Goal: Task Accomplishment & Management: Manage account settings

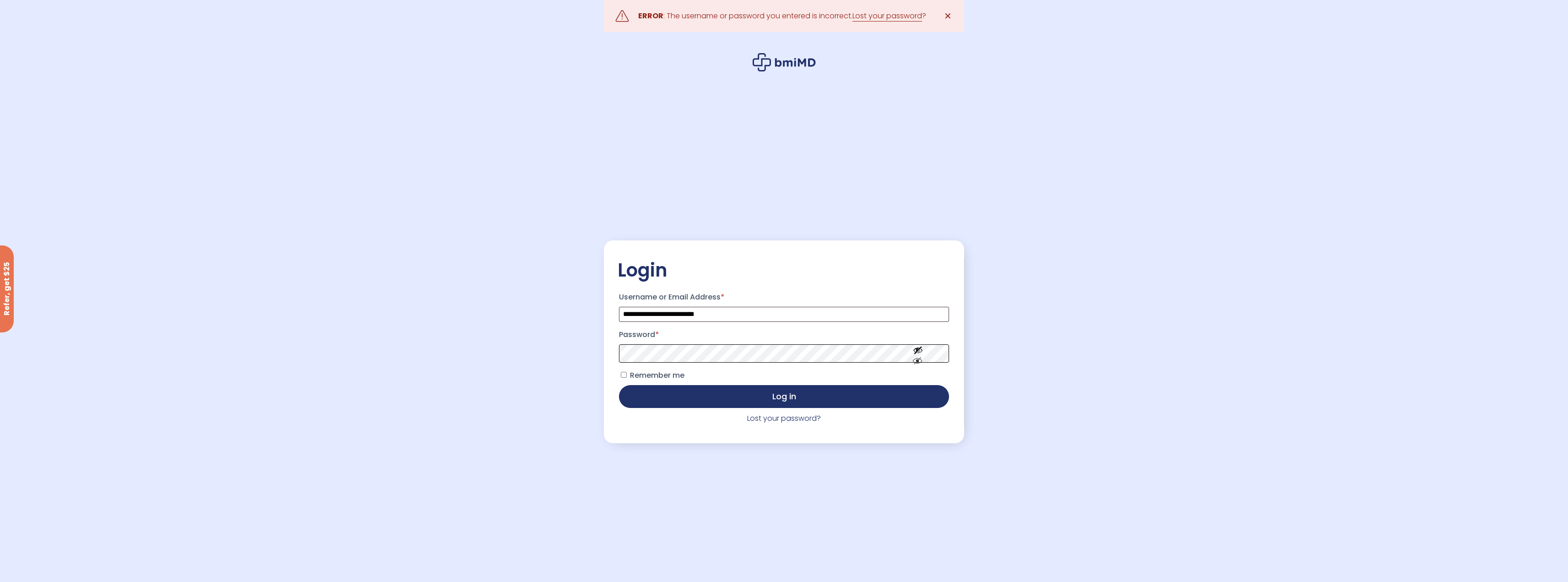
click at [619, 385] on button "Log in" at bounding box center [783, 396] width 329 height 23
click at [783, 418] on link "Lost your password?" at bounding box center [784, 418] width 74 height 10
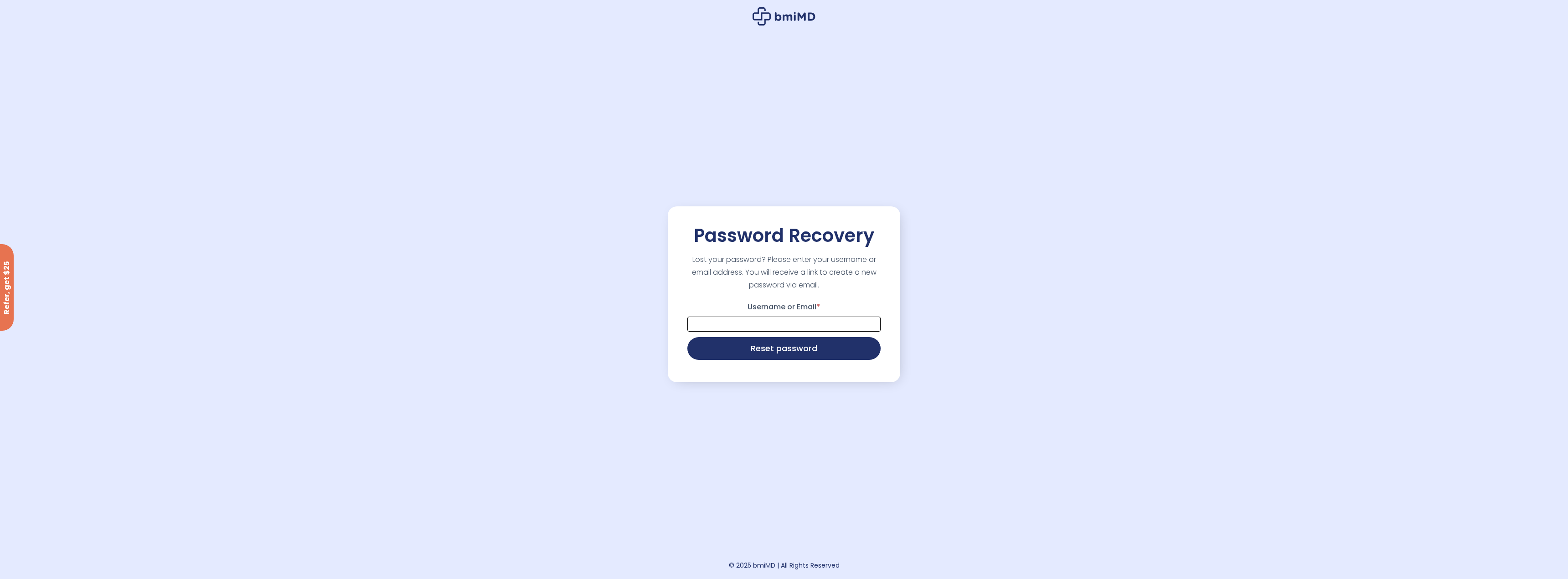
drag, startPoint x: 778, startPoint y: 327, endPoint x: 776, endPoint y: 321, distance: 6.3
click at [778, 327] on input "Username or Email *" at bounding box center [784, 324] width 194 height 15
type input "**********"
click at [792, 351] on button "Reset password" at bounding box center [784, 347] width 194 height 23
